Goal: Task Accomplishment & Management: Complete application form

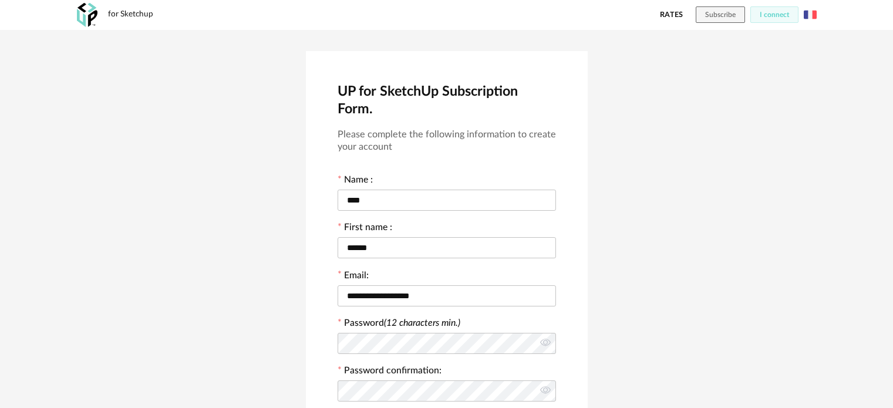
scroll to position [332, 0]
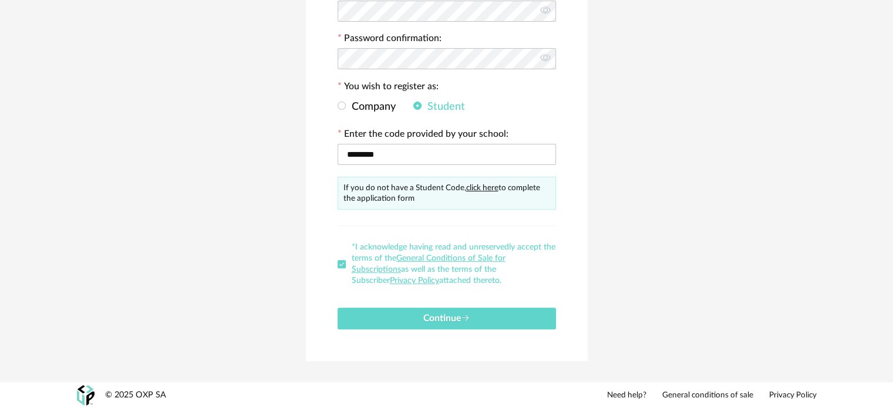
click at [483, 318] on button "Continue" at bounding box center [447, 319] width 218 height 22
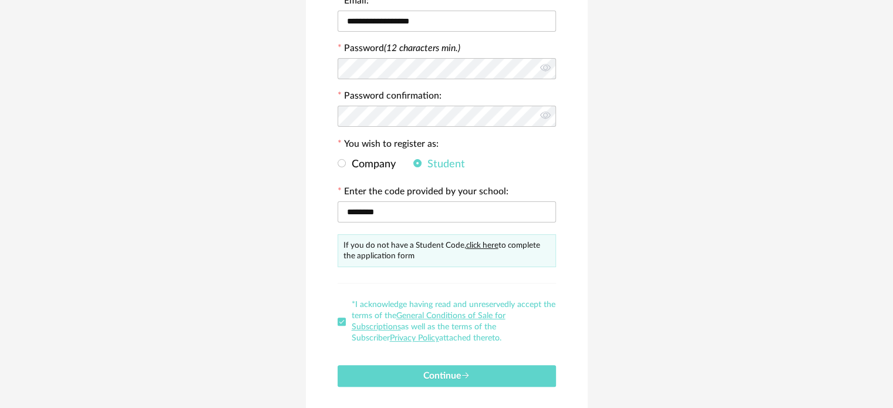
scroll to position [293, 0]
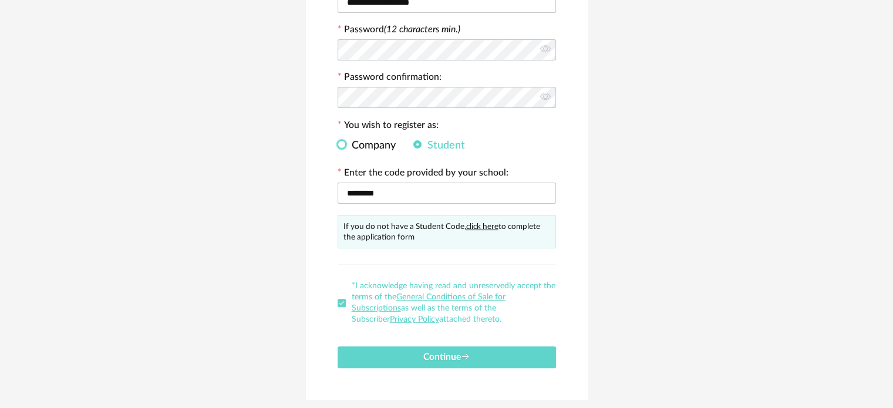
click at [340, 148] on span at bounding box center [342, 144] width 8 height 8
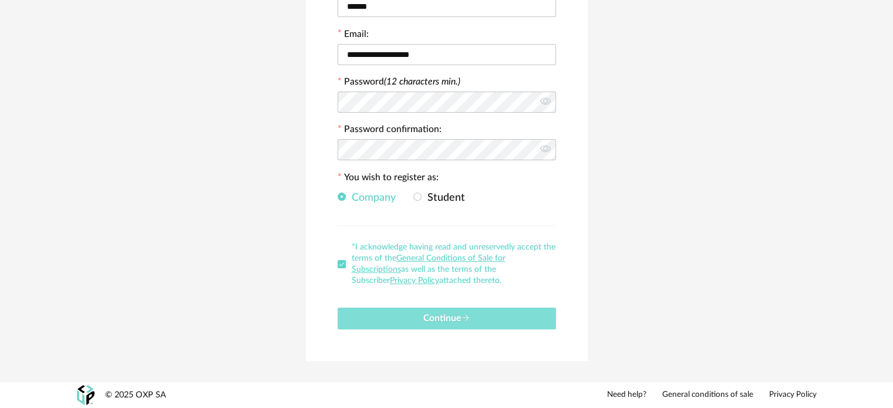
click at [435, 322] on font "Continue" at bounding box center [442, 317] width 38 height 9
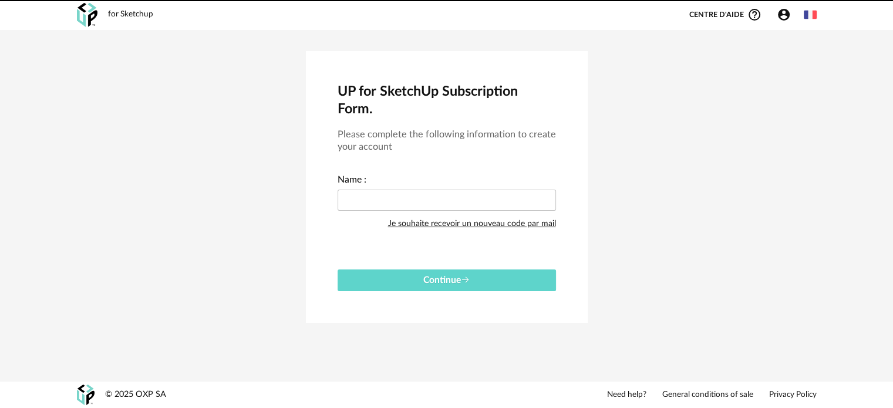
scroll to position [0, 0]
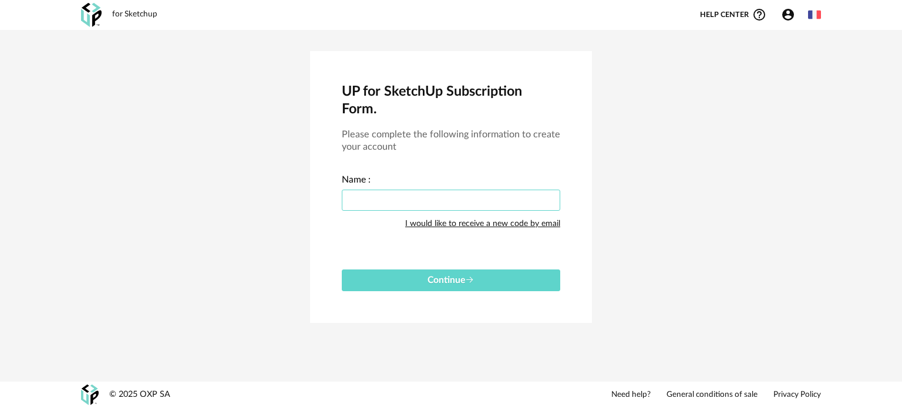
click at [404, 204] on input "text" at bounding box center [451, 200] width 218 height 21
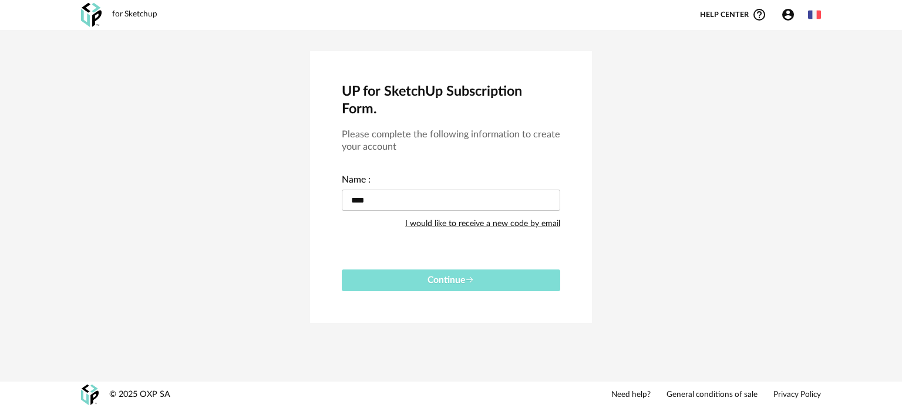
click at [463, 279] on font "Continue" at bounding box center [446, 279] width 38 height 9
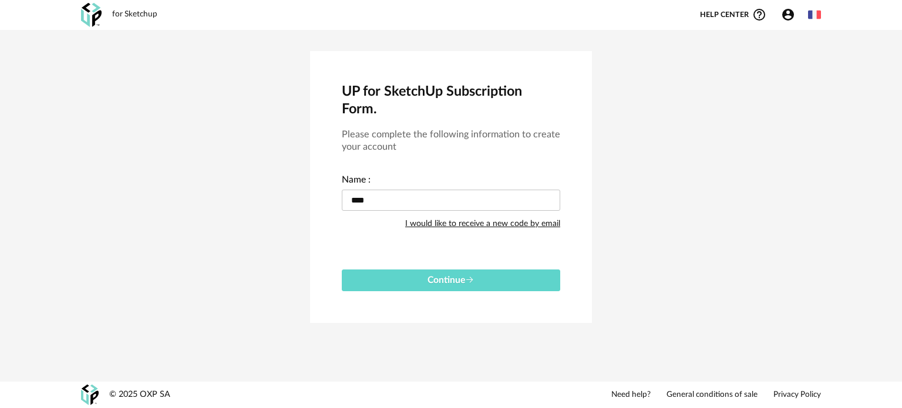
click at [457, 222] on font "I would like to receive a new code by email" at bounding box center [482, 224] width 155 height 8
drag, startPoint x: 436, startPoint y: 201, endPoint x: 321, endPoint y: 201, distance: 114.5
click at [321, 201] on div "UP for SketchUp Subscription Form. Please complete the following information to…" at bounding box center [451, 187] width 282 height 272
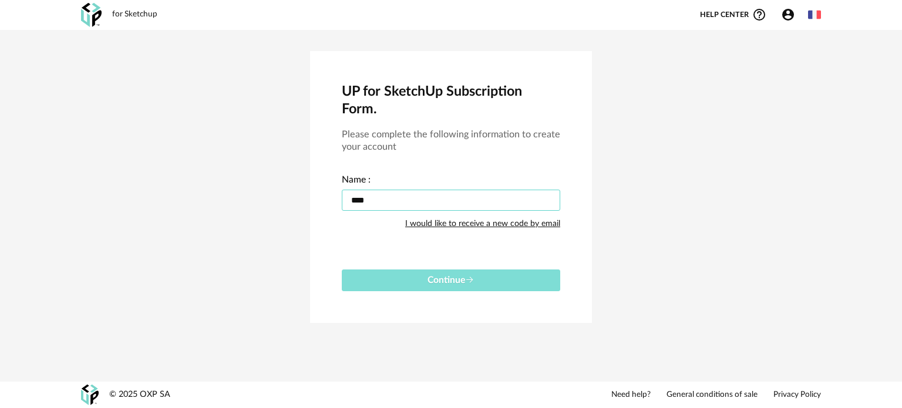
type input "****"
click at [413, 286] on button "Continue" at bounding box center [451, 280] width 218 height 22
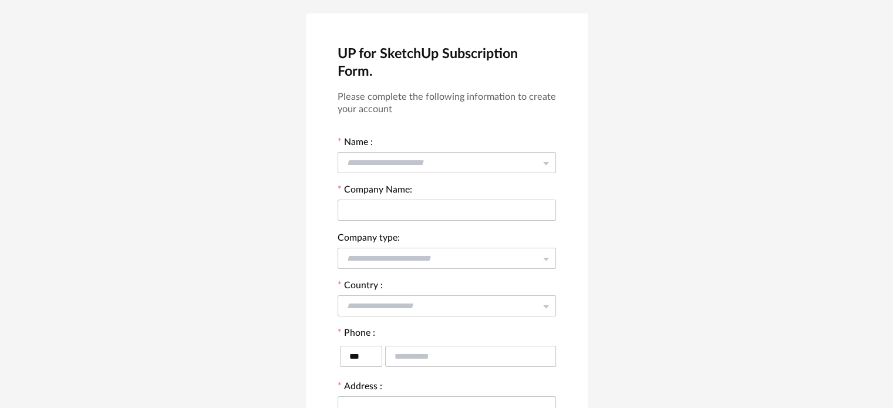
scroll to position [19, 0]
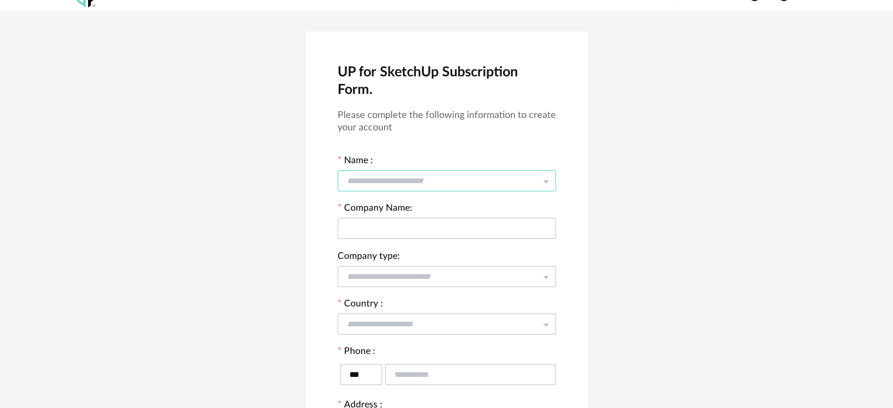
click at [418, 183] on input "text" at bounding box center [447, 180] width 218 height 21
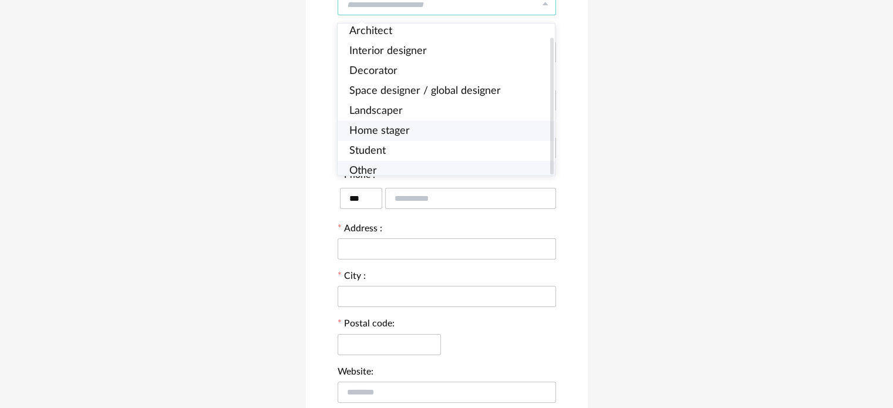
scroll to position [14, 0]
click at [385, 165] on li "Other" at bounding box center [451, 171] width 226 height 20
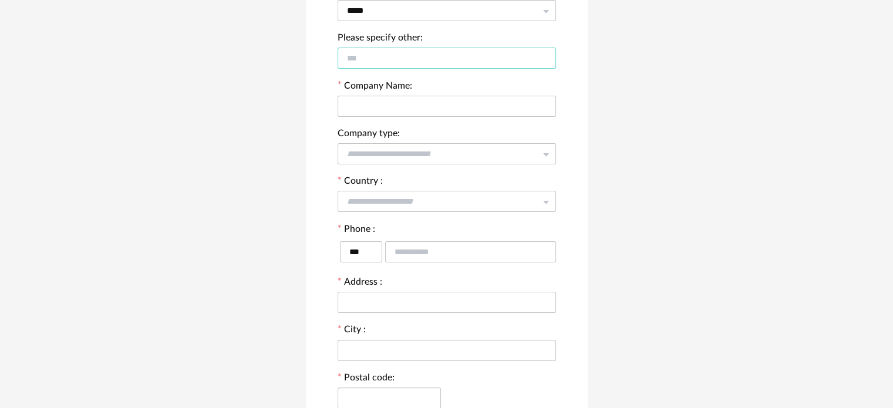
click at [389, 60] on input "text" at bounding box center [447, 58] width 218 height 21
click at [407, 12] on input "*****" at bounding box center [447, 10] width 218 height 21
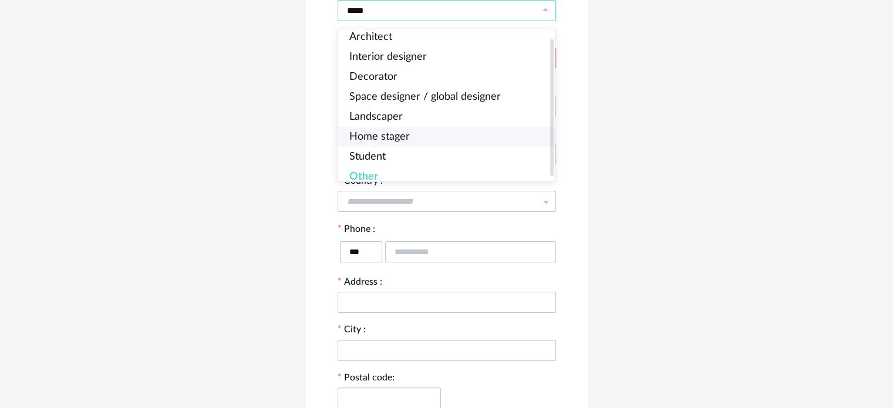
scroll to position [0, 0]
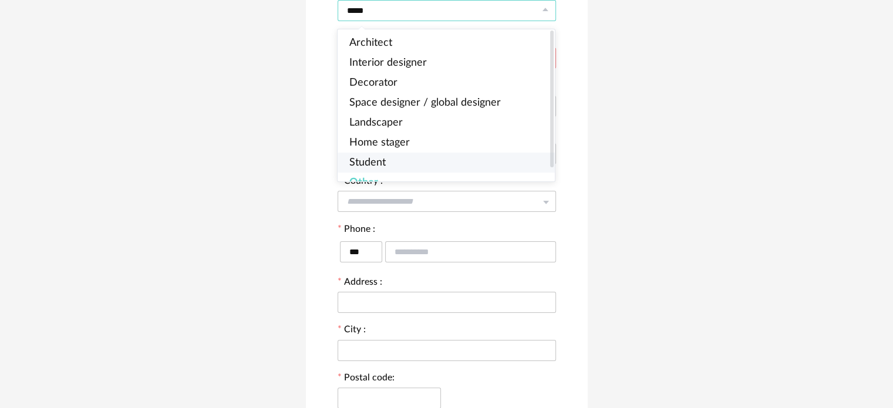
click at [399, 159] on li "Student" at bounding box center [451, 163] width 226 height 20
type input "********"
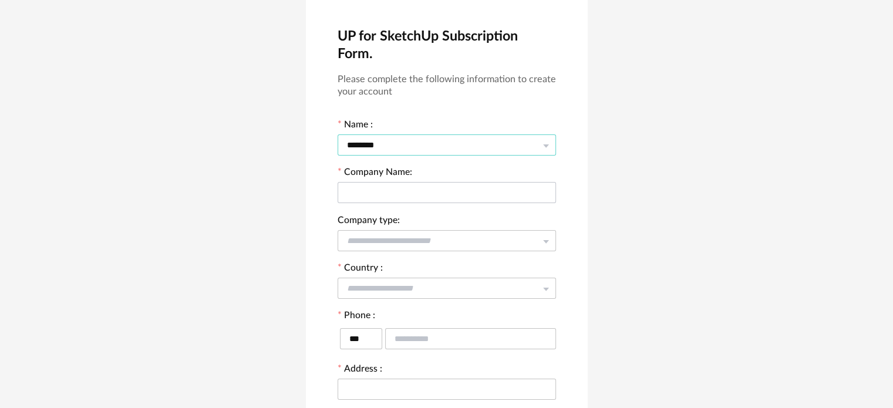
scroll to position [72, 0]
